Goal: Information Seeking & Learning: Learn about a topic

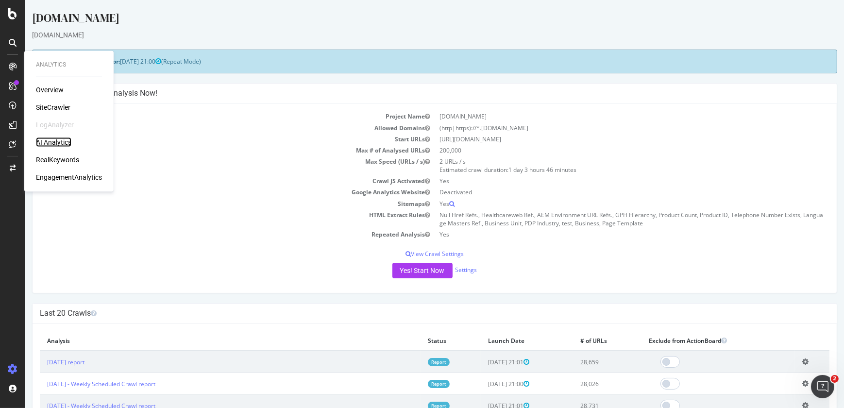
click at [59, 142] on div "AI Analytics" at bounding box center [53, 142] width 35 height 10
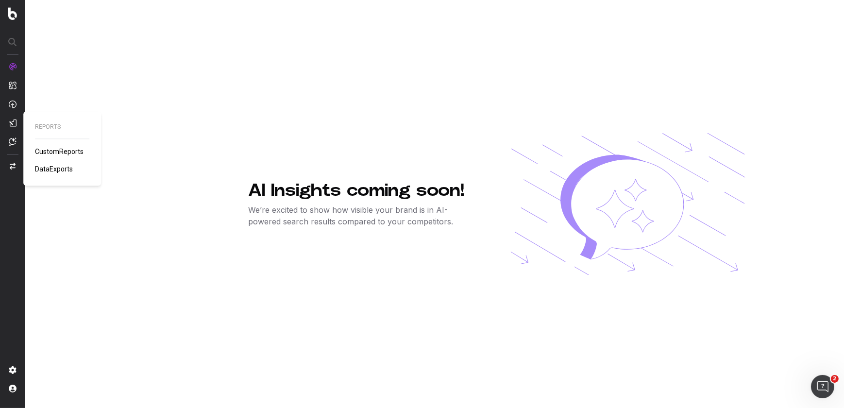
click at [46, 153] on span "CustomReports" at bounding box center [59, 152] width 49 height 8
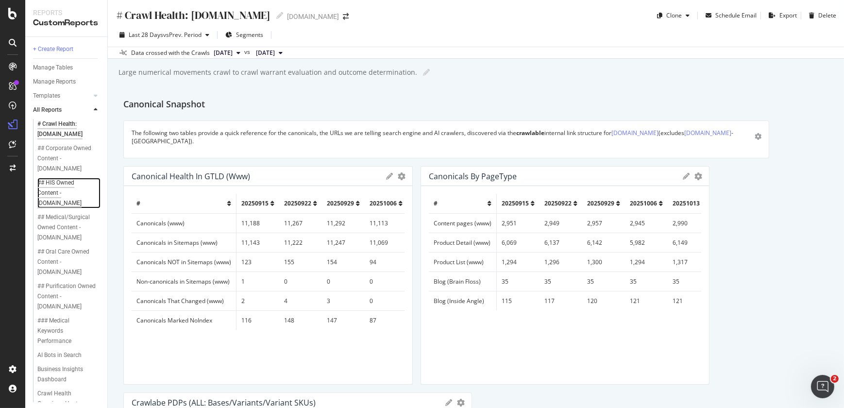
click at [58, 188] on div "## HIS Owned Content - solventum.com" at bounding box center [66, 193] width 58 height 31
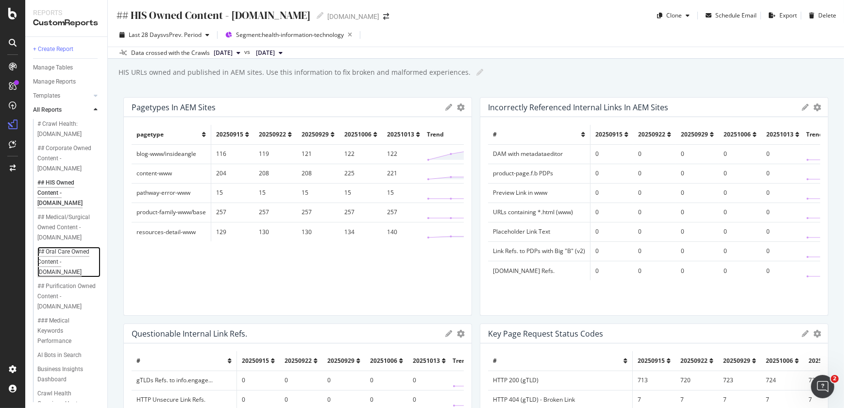
click at [58, 259] on div "## Oral Care Owned Content - solventum.com" at bounding box center [66, 262] width 58 height 31
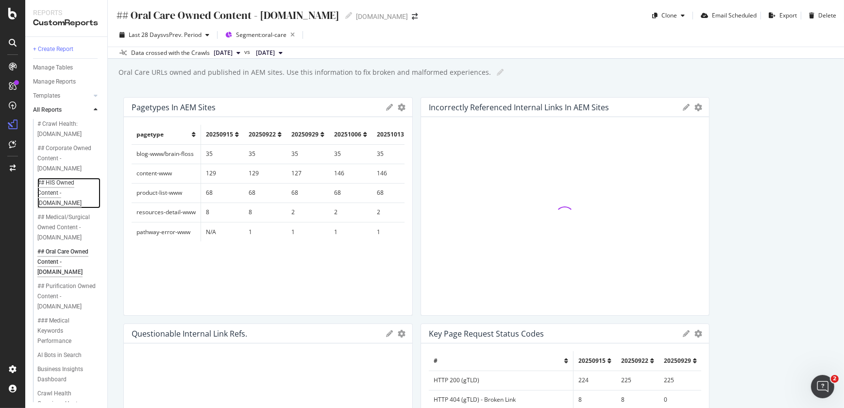
click at [58, 200] on div "## HIS Owned Content - solventum.com" at bounding box center [66, 193] width 58 height 31
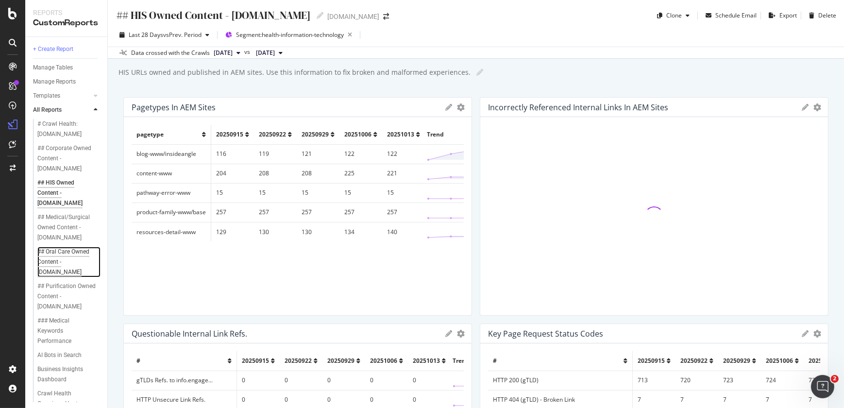
click at [75, 252] on div "## Oral Care Owned Content - solventum.com" at bounding box center [66, 262] width 58 height 31
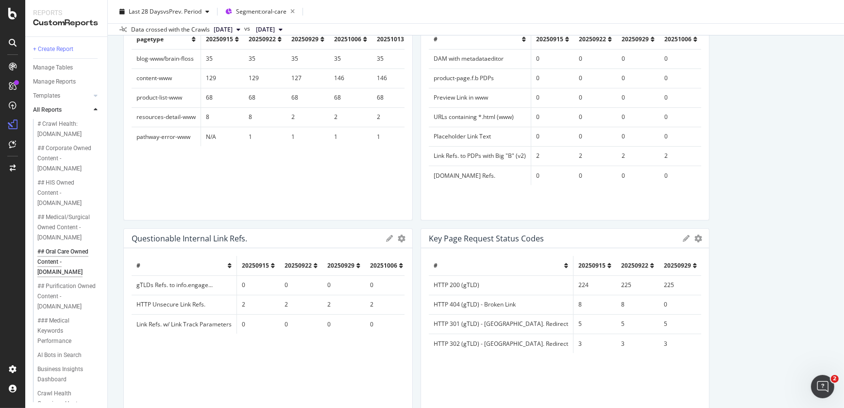
scroll to position [74, 0]
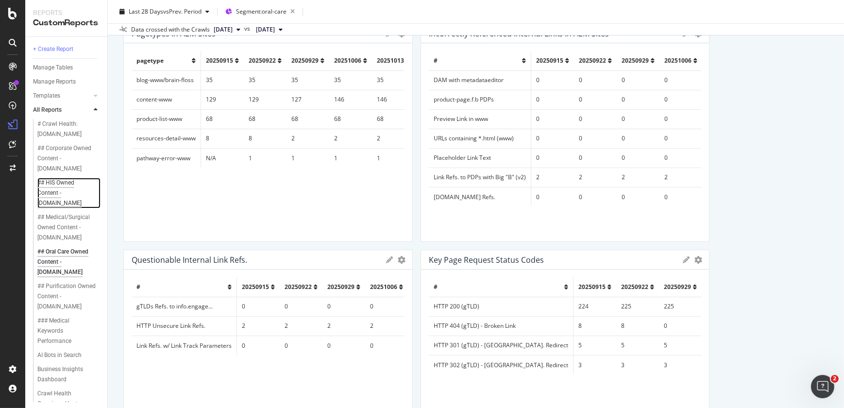
click at [60, 193] on div "## HIS Owned Content - solventum.com" at bounding box center [66, 193] width 58 height 31
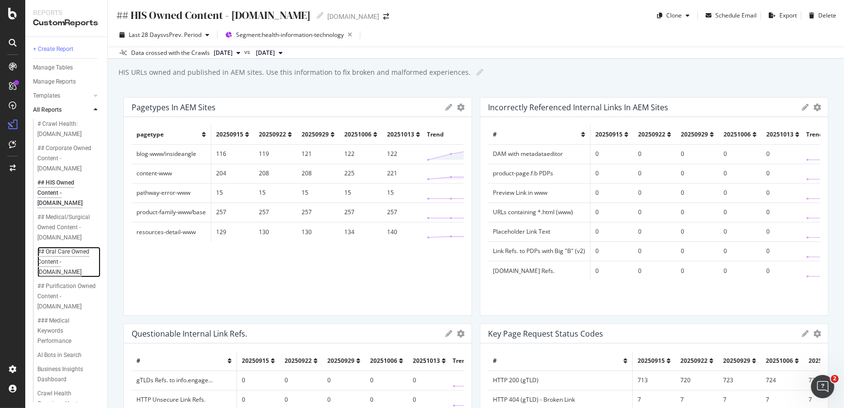
click at [62, 252] on div "## Oral Care Owned Content - solventum.com" at bounding box center [66, 262] width 58 height 31
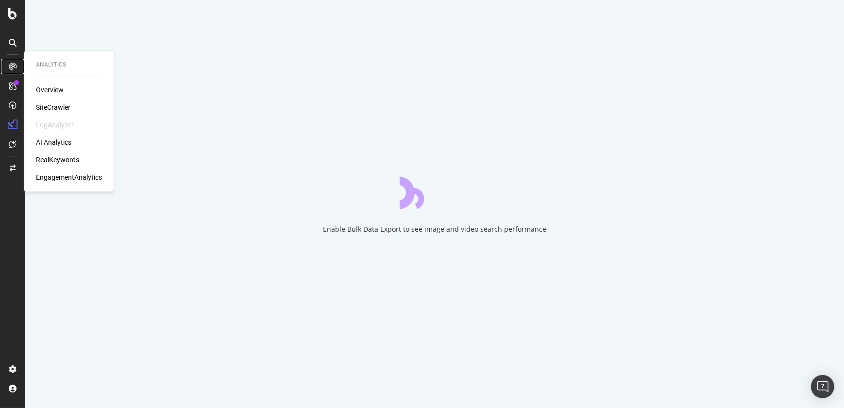
click at [12, 62] on div at bounding box center [13, 67] width 16 height 16
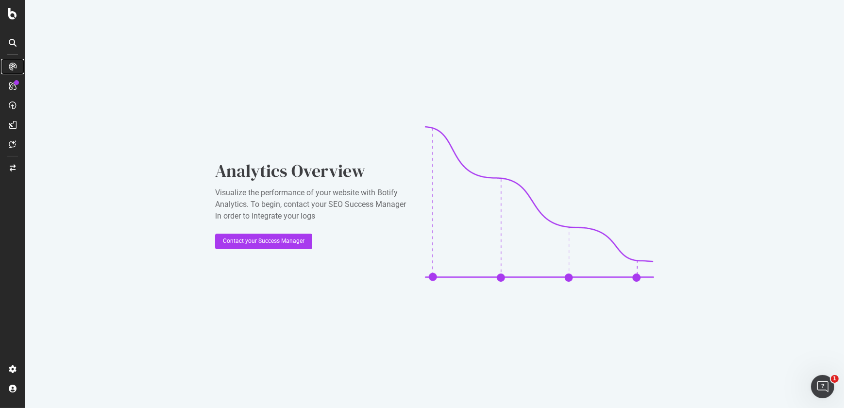
click at [12, 62] on div at bounding box center [13, 67] width 16 height 16
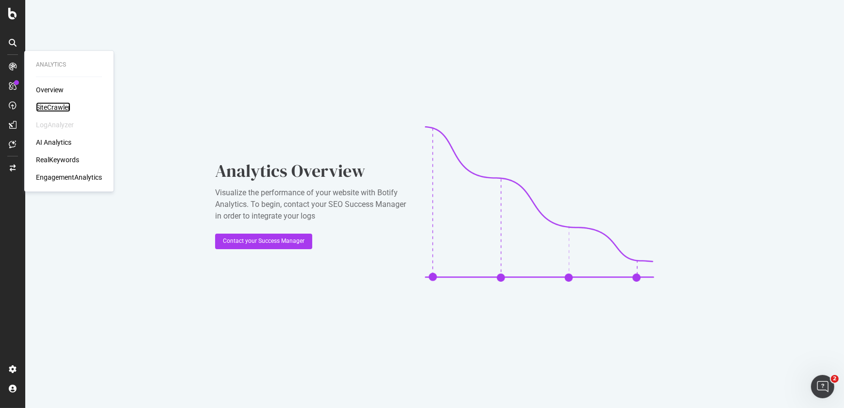
click at [46, 103] on div "SiteCrawler" at bounding box center [53, 107] width 34 height 10
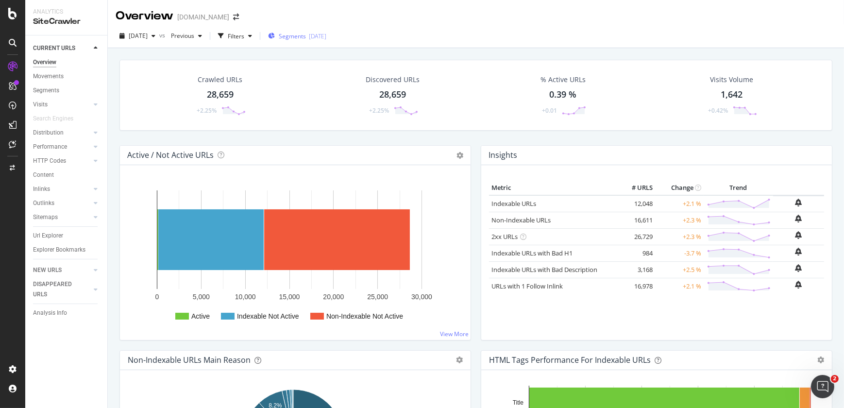
click at [312, 40] on div "Segments 2025-09-19" at bounding box center [297, 36] width 58 height 15
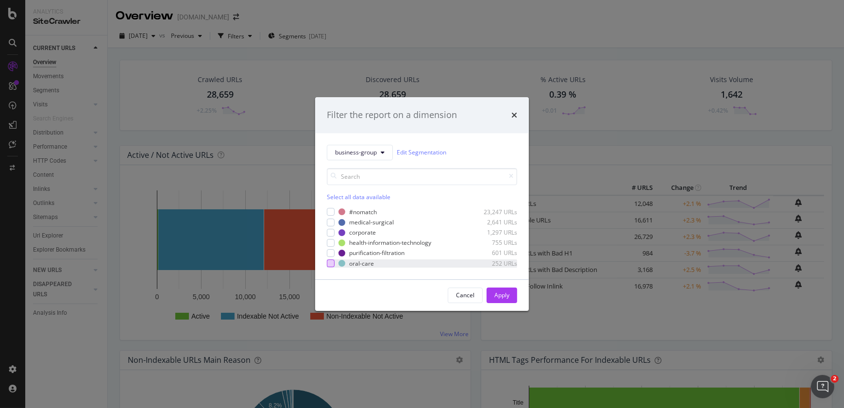
click at [328, 265] on div "modal" at bounding box center [331, 263] width 8 height 8
click at [498, 293] on div "Apply" at bounding box center [501, 295] width 15 height 8
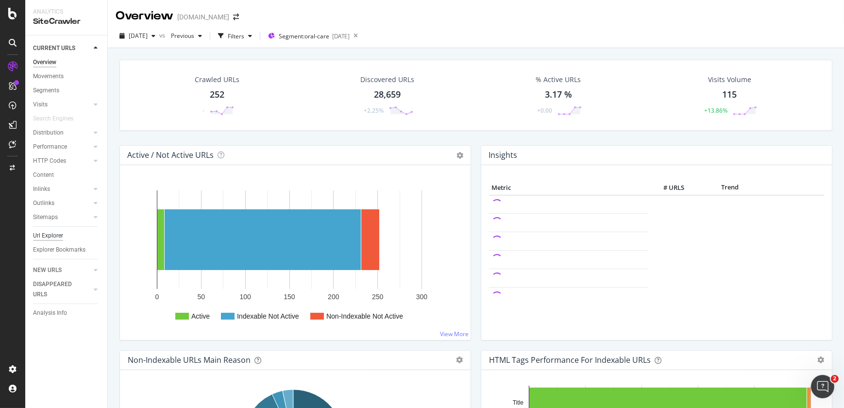
click at [53, 238] on div "Url Explorer" at bounding box center [48, 236] width 30 height 10
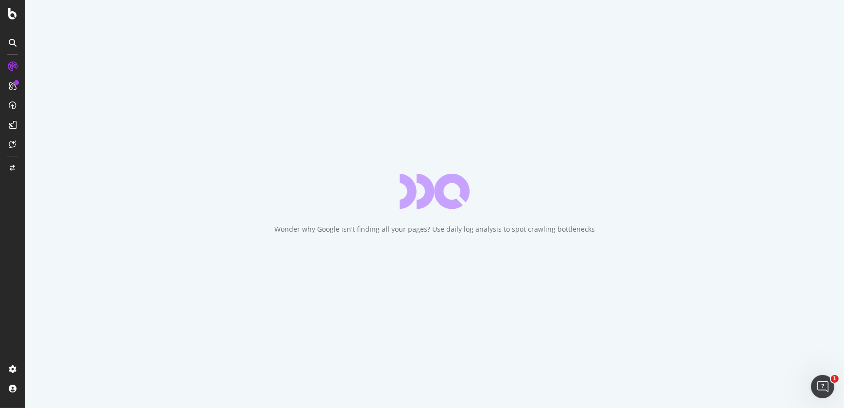
click at [17, 24] on div at bounding box center [12, 204] width 25 height 408
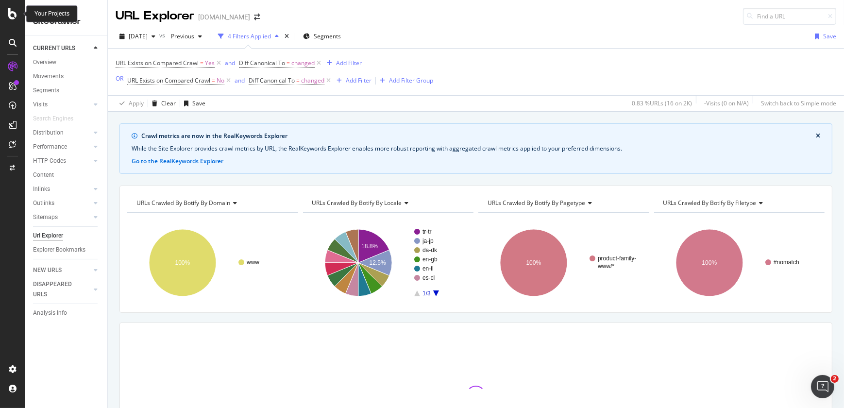
click at [14, 14] on icon at bounding box center [12, 14] width 9 height 12
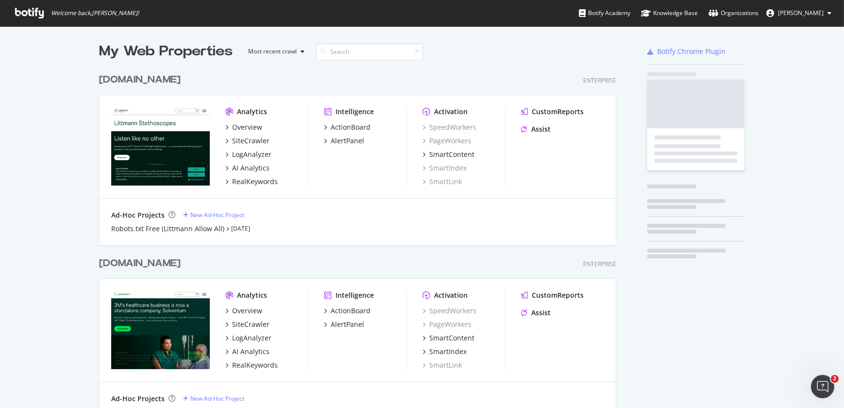
scroll to position [401, 830]
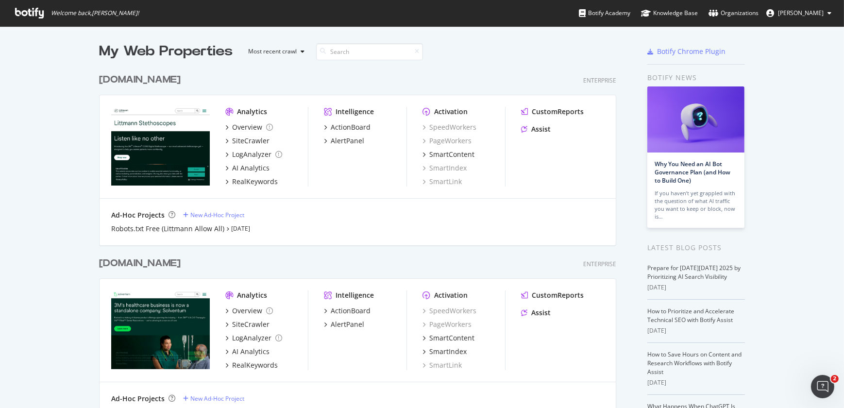
drag, startPoint x: 115, startPoint y: 87, endPoint x: 124, endPoint y: 84, distance: 9.2
click at [124, 84] on div "[DOMAIN_NAME] Enterprise Analytics Overview SiteCrawler LogAnalyzer AI Analytic…" at bounding box center [361, 153] width 525 height 184
click at [124, 84] on div "[DOMAIN_NAME]" at bounding box center [140, 80] width 82 height 14
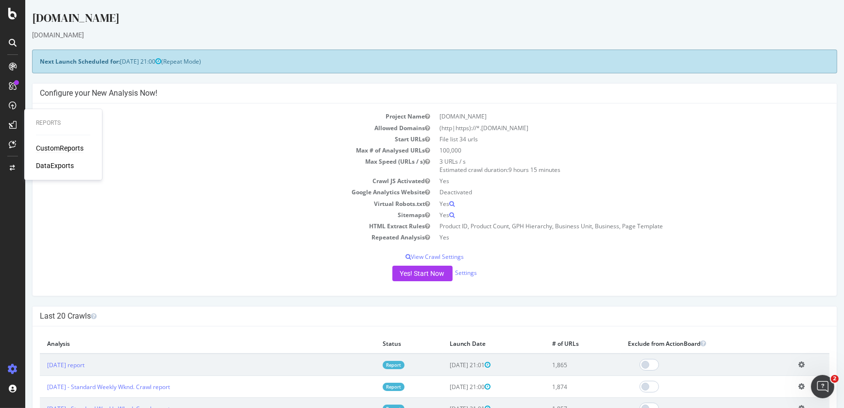
click at [51, 150] on div "CustomReports" at bounding box center [60, 148] width 48 height 10
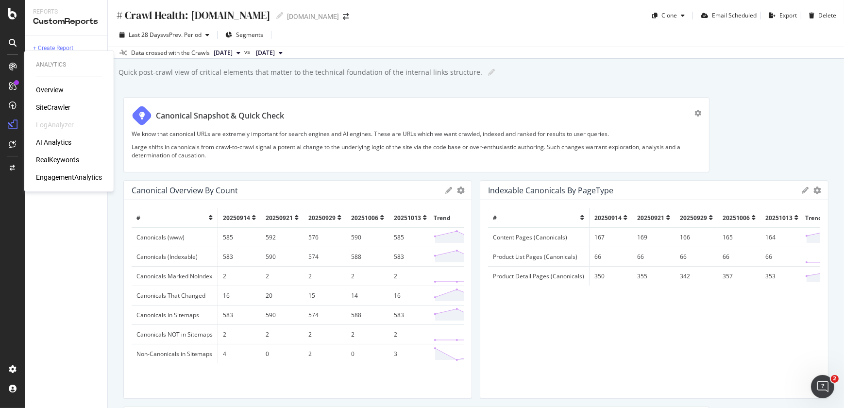
click at [49, 104] on div "SiteCrawler" at bounding box center [53, 107] width 34 height 10
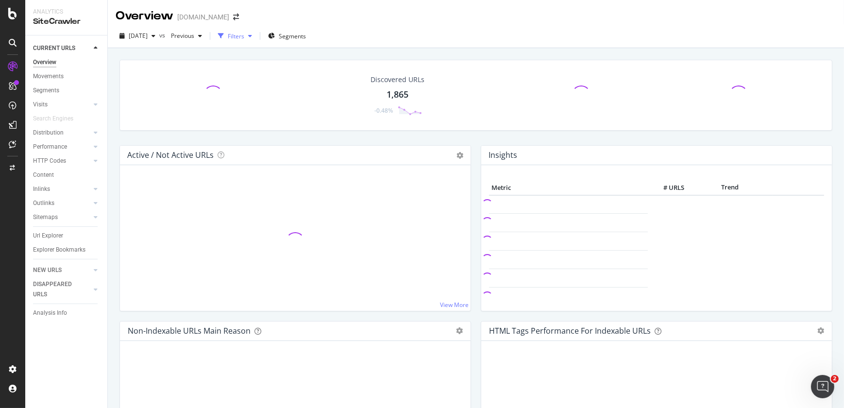
click at [256, 41] on div "Filters" at bounding box center [235, 36] width 42 height 15
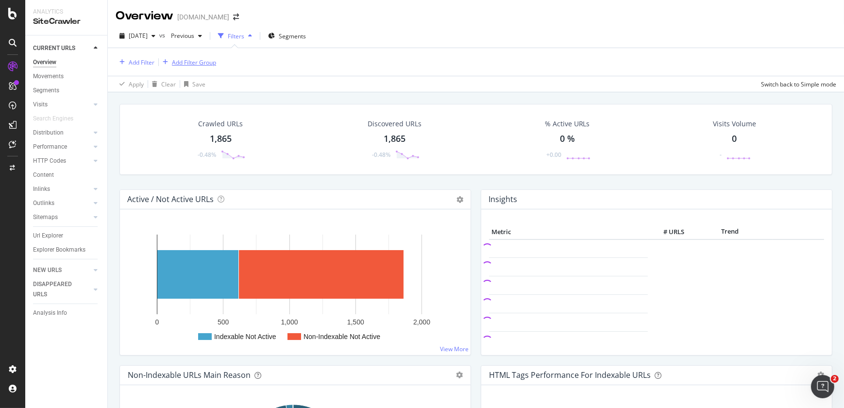
click at [172, 62] on div "Add Filter Group" at bounding box center [194, 62] width 44 height 8
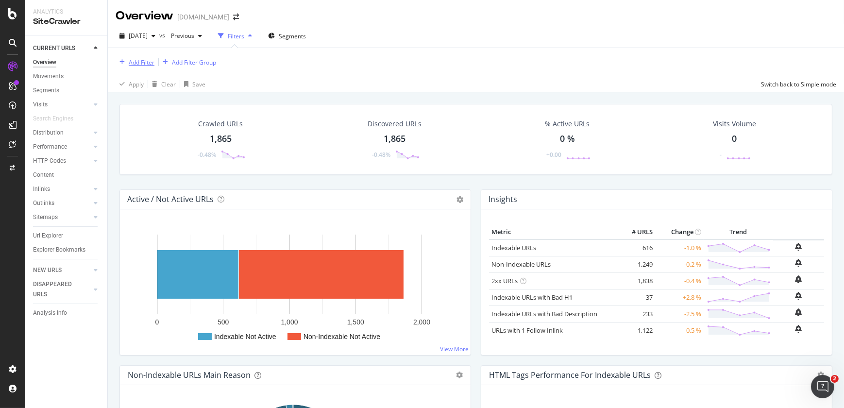
click at [146, 59] on div "Add Filter" at bounding box center [142, 62] width 26 height 8
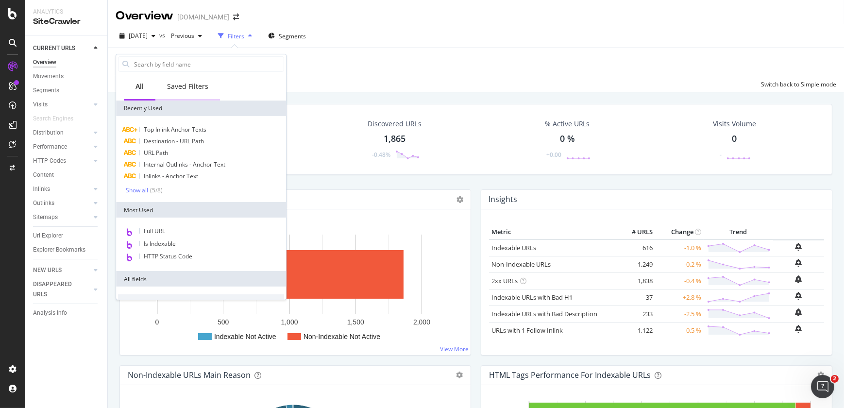
click at [193, 88] on div "Saved Filters" at bounding box center [187, 87] width 41 height 10
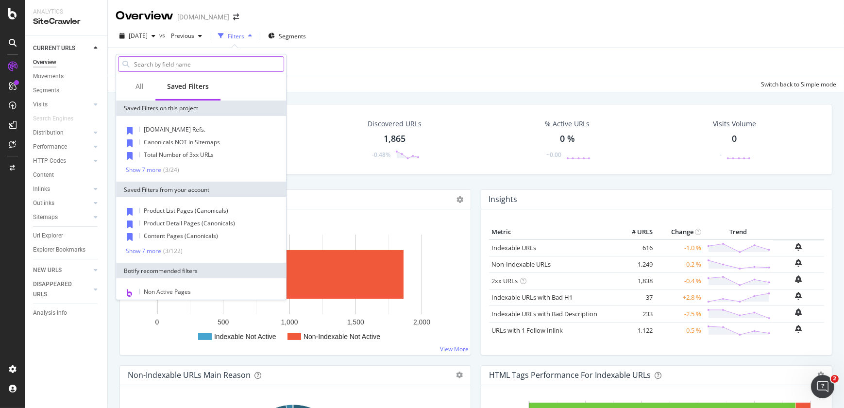
click at [190, 58] on input "text" at bounding box center [208, 64] width 151 height 15
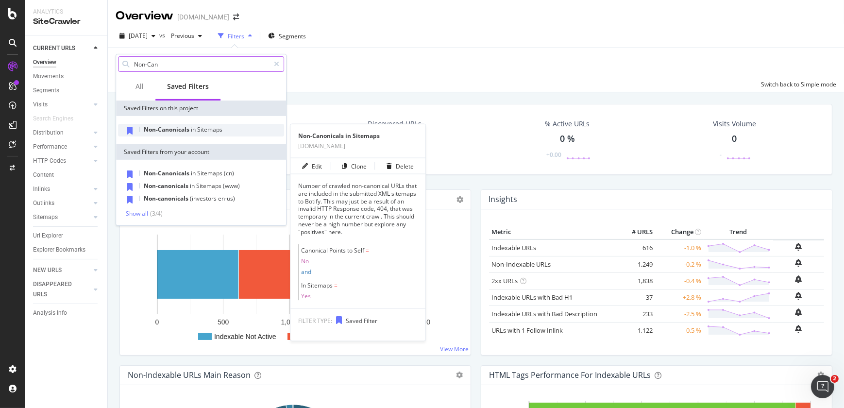
type input "Non-Can"
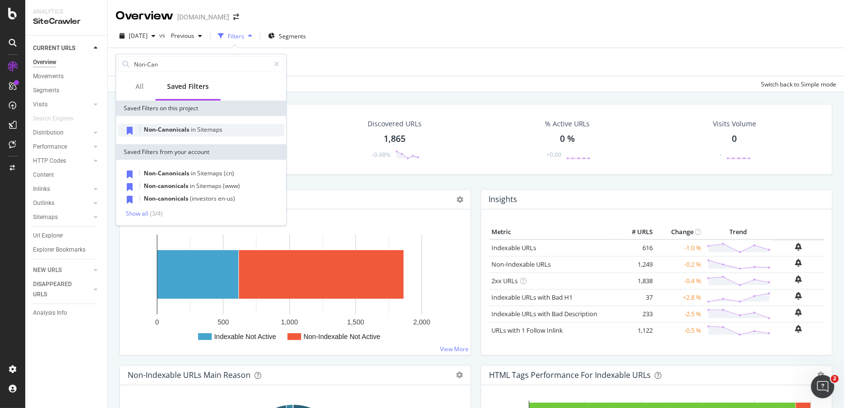
click at [188, 130] on span "Non-Canonicals" at bounding box center [167, 129] width 47 height 8
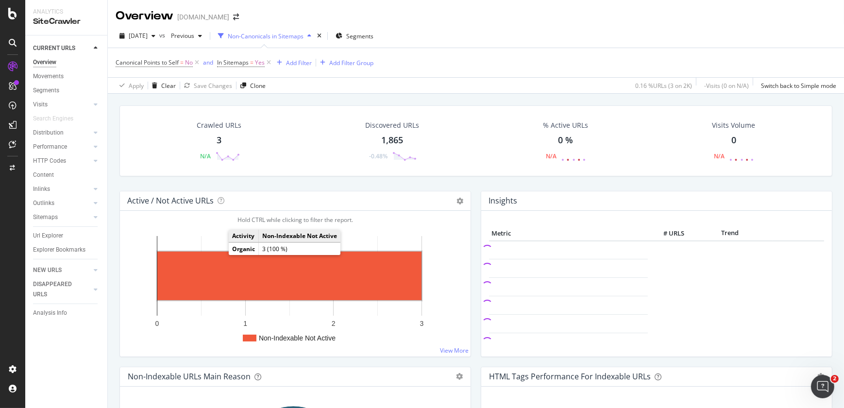
click at [221, 260] on rect "A chart." at bounding box center [289, 276] width 264 height 49
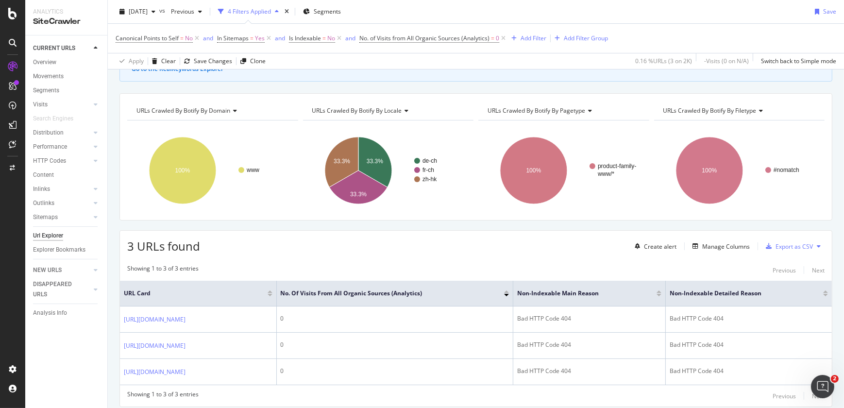
scroll to position [107, 0]
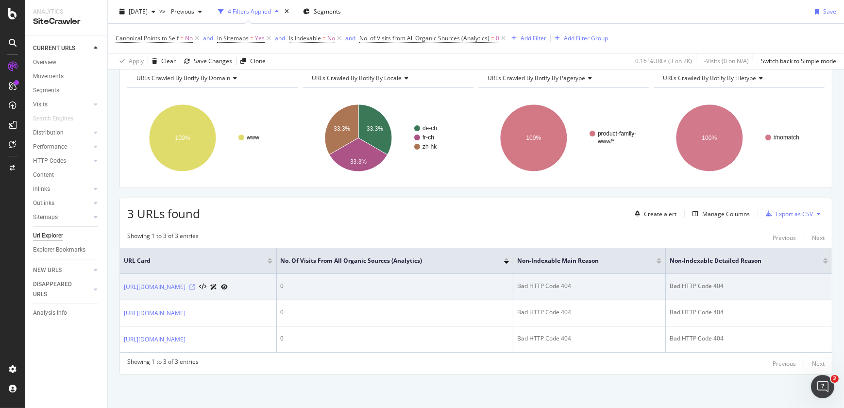
click at [195, 287] on icon at bounding box center [192, 287] width 6 height 6
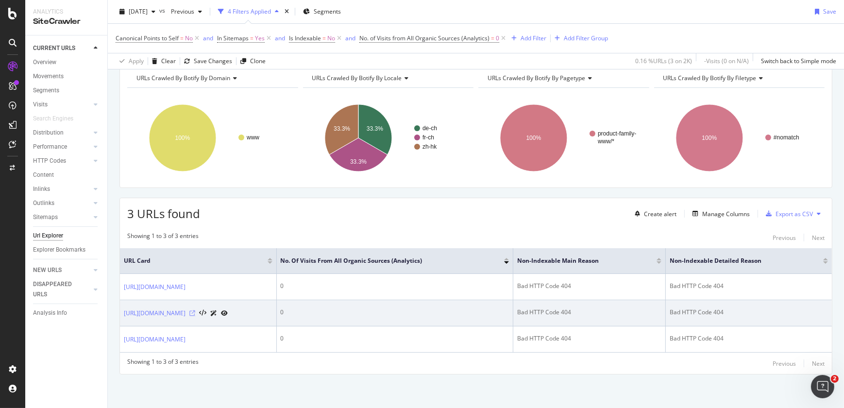
click at [195, 313] on icon at bounding box center [192, 313] width 6 height 6
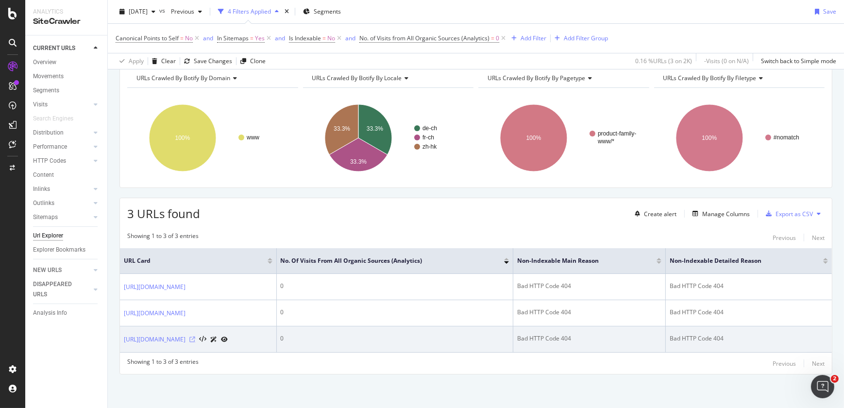
click at [195, 338] on icon at bounding box center [192, 340] width 6 height 6
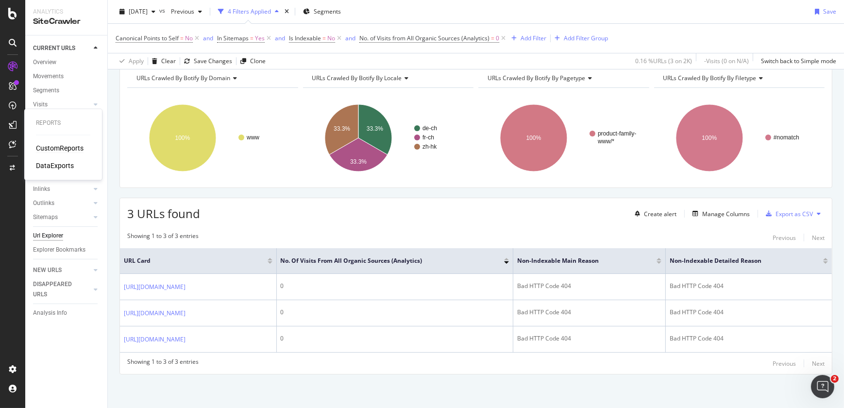
click at [60, 148] on div "CustomReports" at bounding box center [60, 148] width 48 height 10
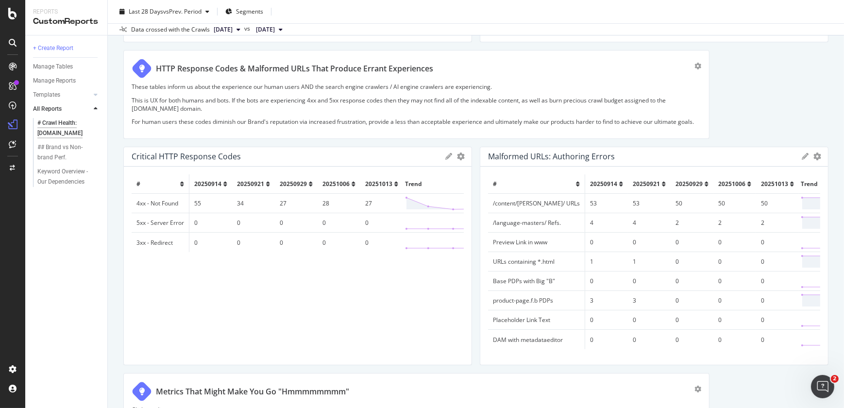
scroll to position [659, 0]
